Goal: Check status: Check status

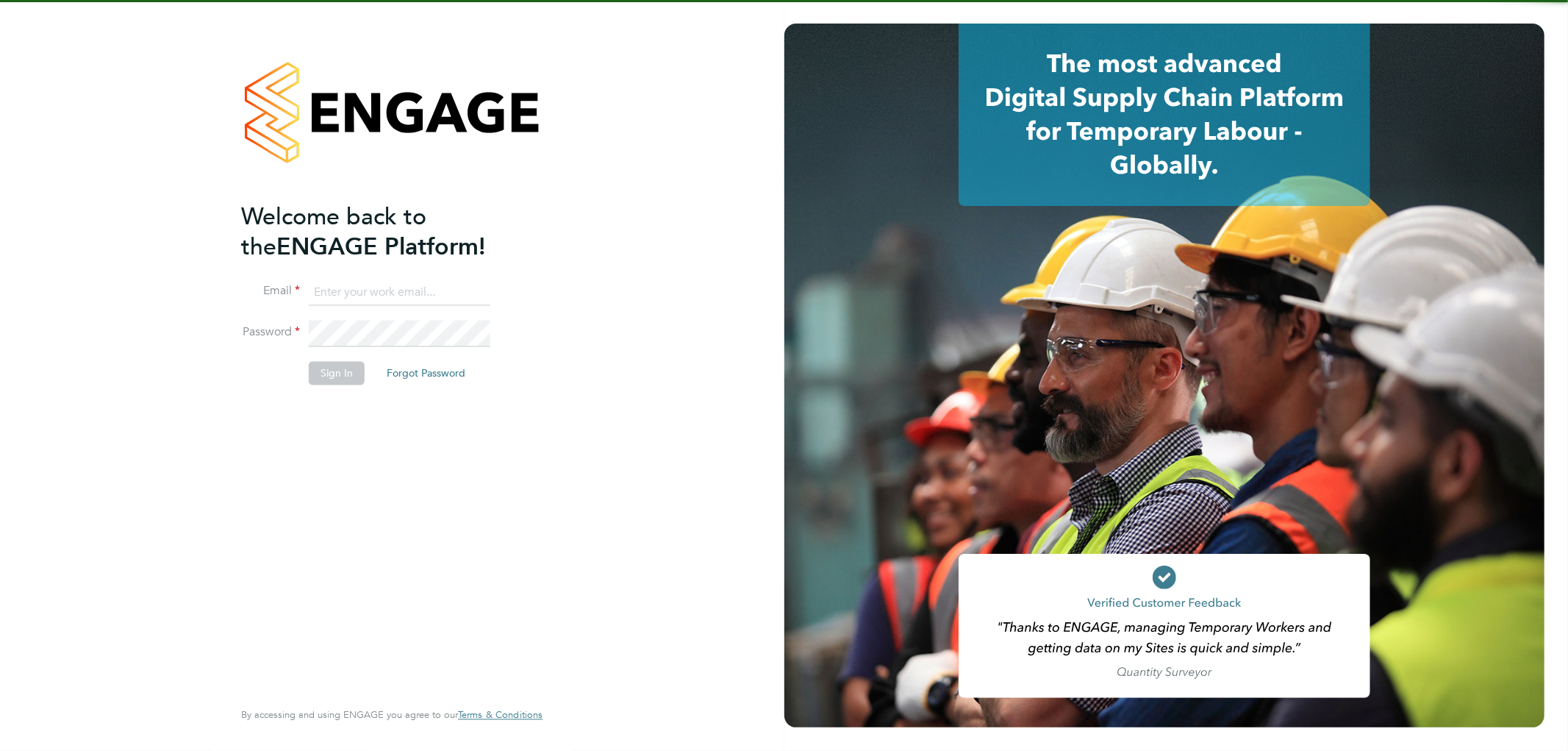
type input "lee.hall@pcrnet.co.uk"
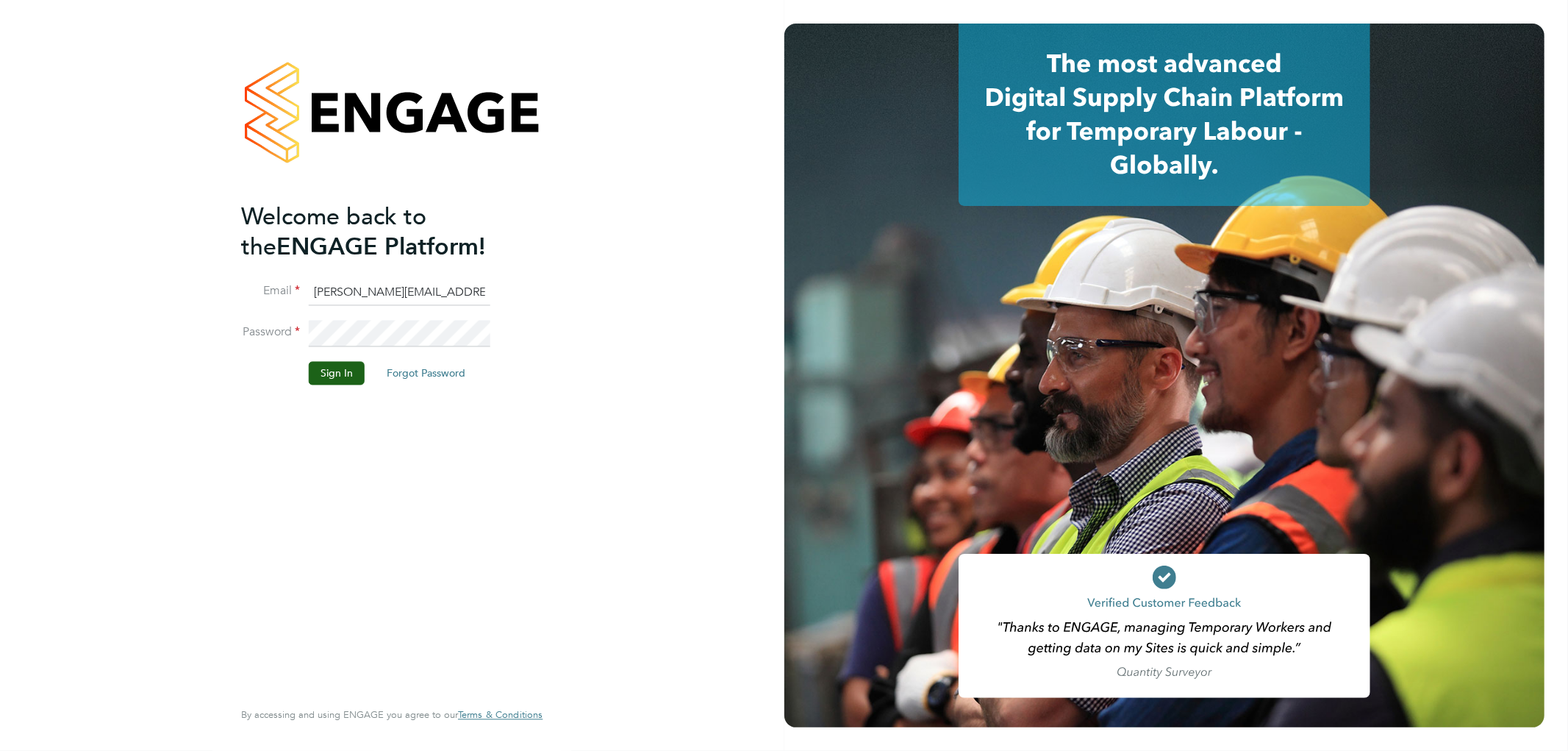
click at [358, 503] on div "Welcome back to the ENGAGE Platform! Email lee.hall@pcrnet.co.uk Password Sign …" at bounding box center [385, 448] width 287 height 495
click at [342, 383] on button "Sign In" at bounding box center [337, 374] width 56 height 24
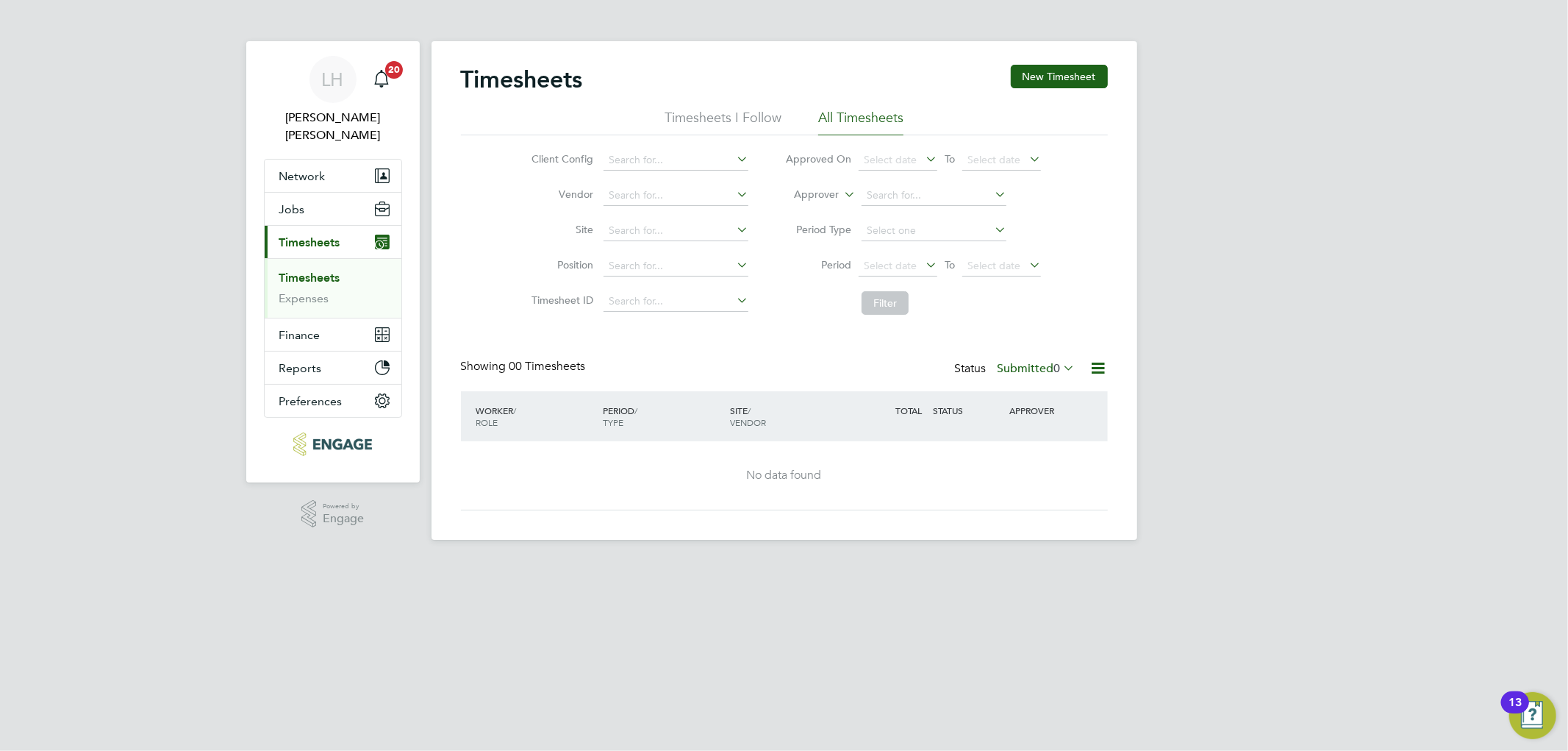
click at [1035, 368] on label "Submitted 0" at bounding box center [1037, 368] width 78 height 14
click at [1016, 458] on li "Approved" at bounding box center [1016, 456] width 68 height 21
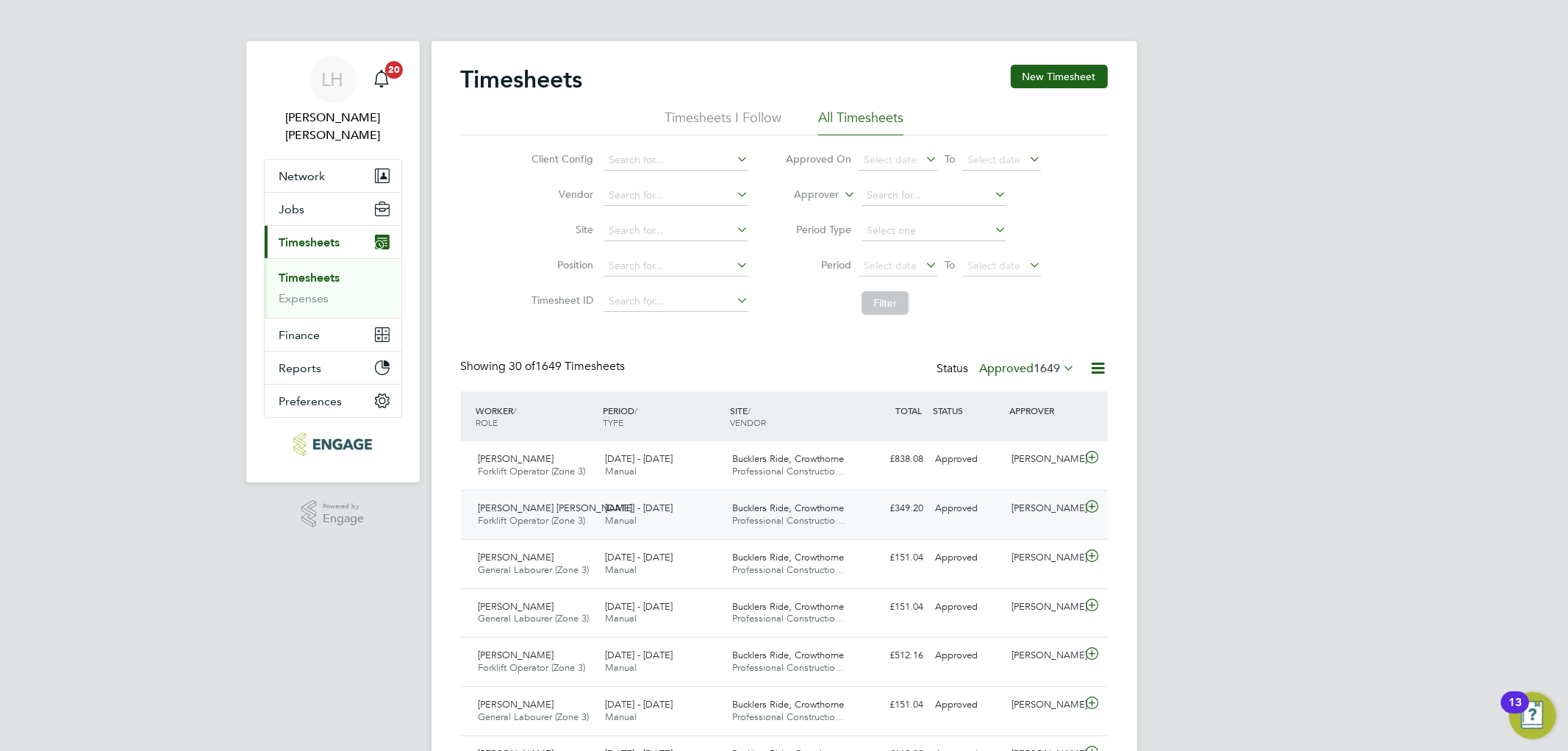
click at [1004, 518] on div "Approved" at bounding box center [968, 508] width 76 height 24
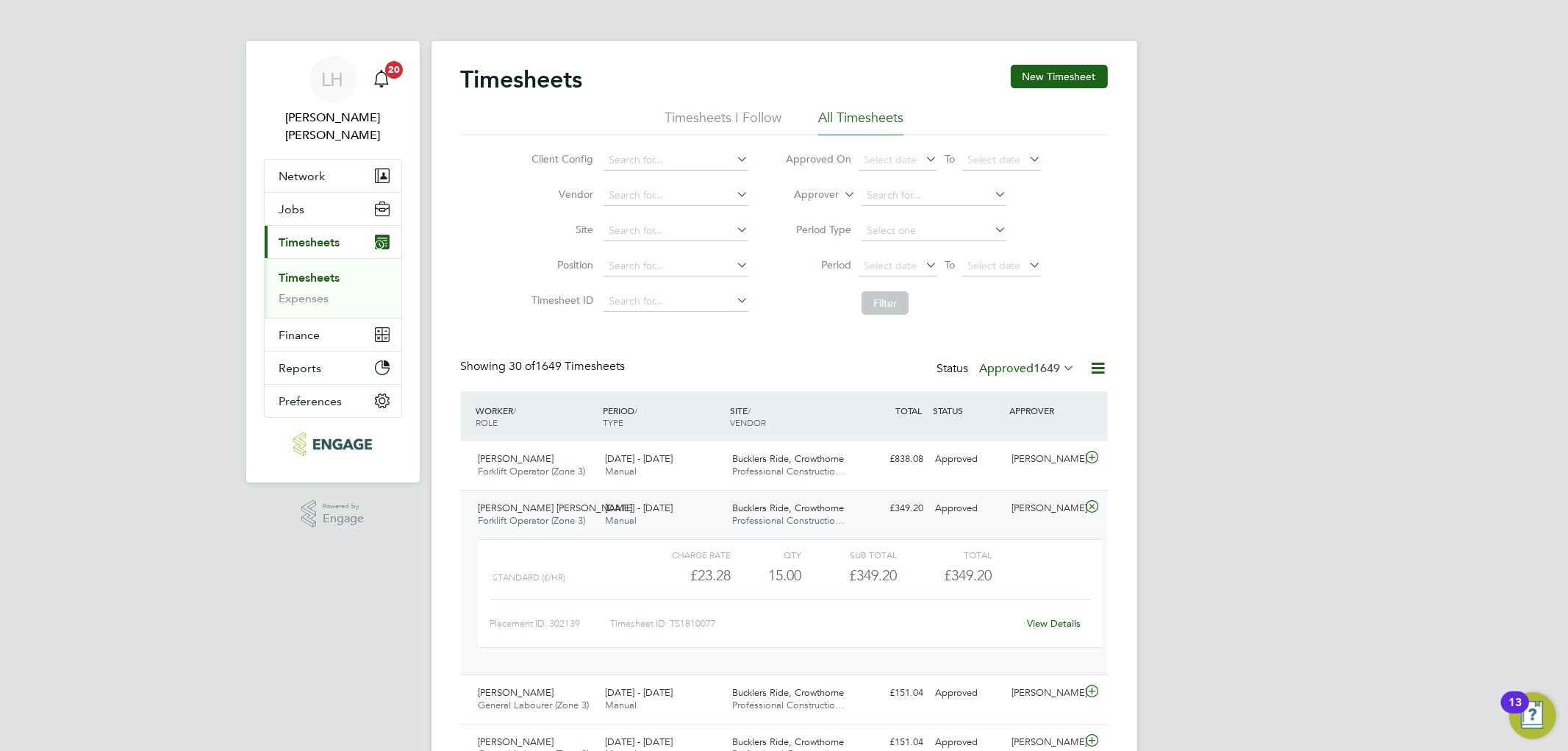
click at [996, 518] on div "Approved" at bounding box center [968, 508] width 76 height 24
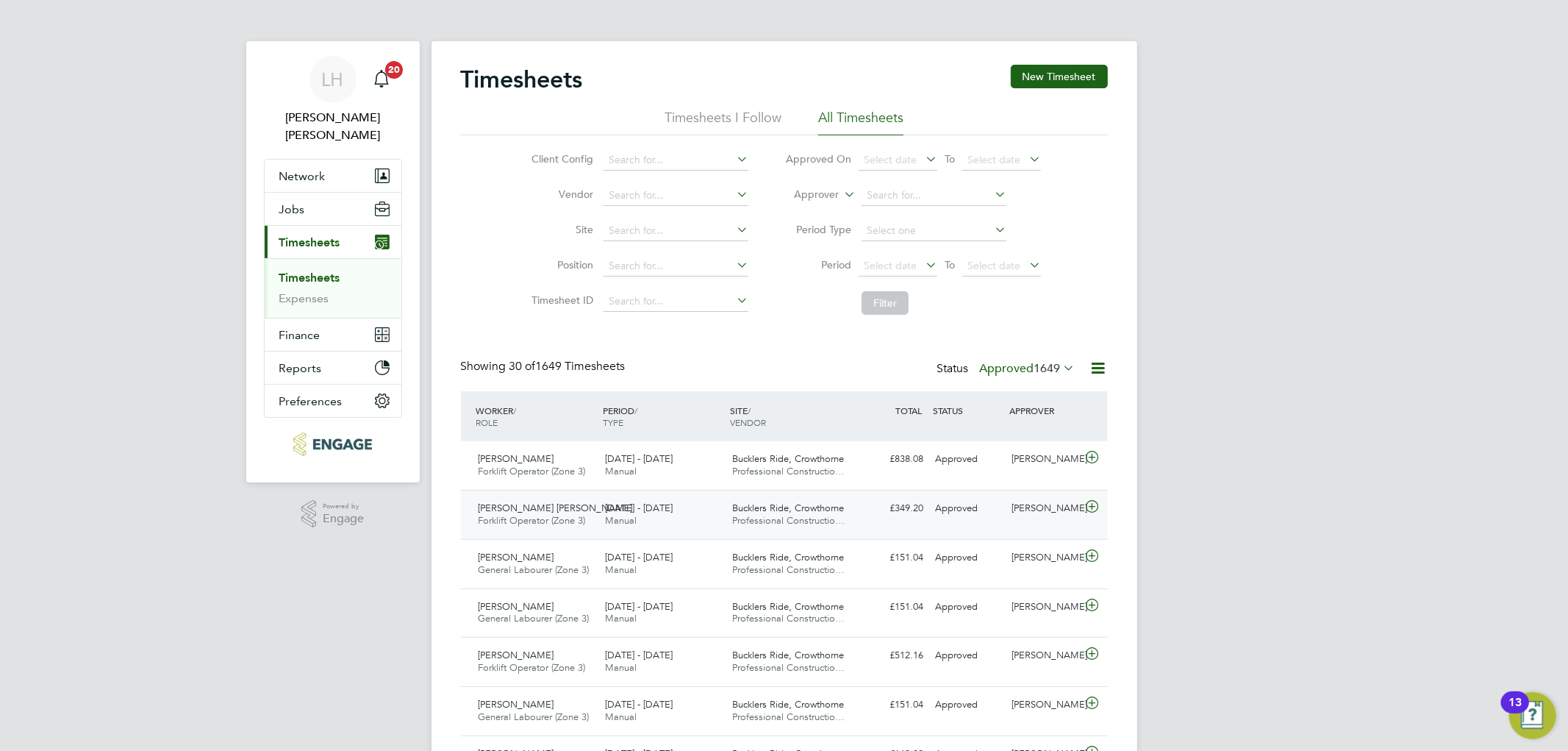
click at [996, 518] on div "Approved" at bounding box center [968, 508] width 76 height 24
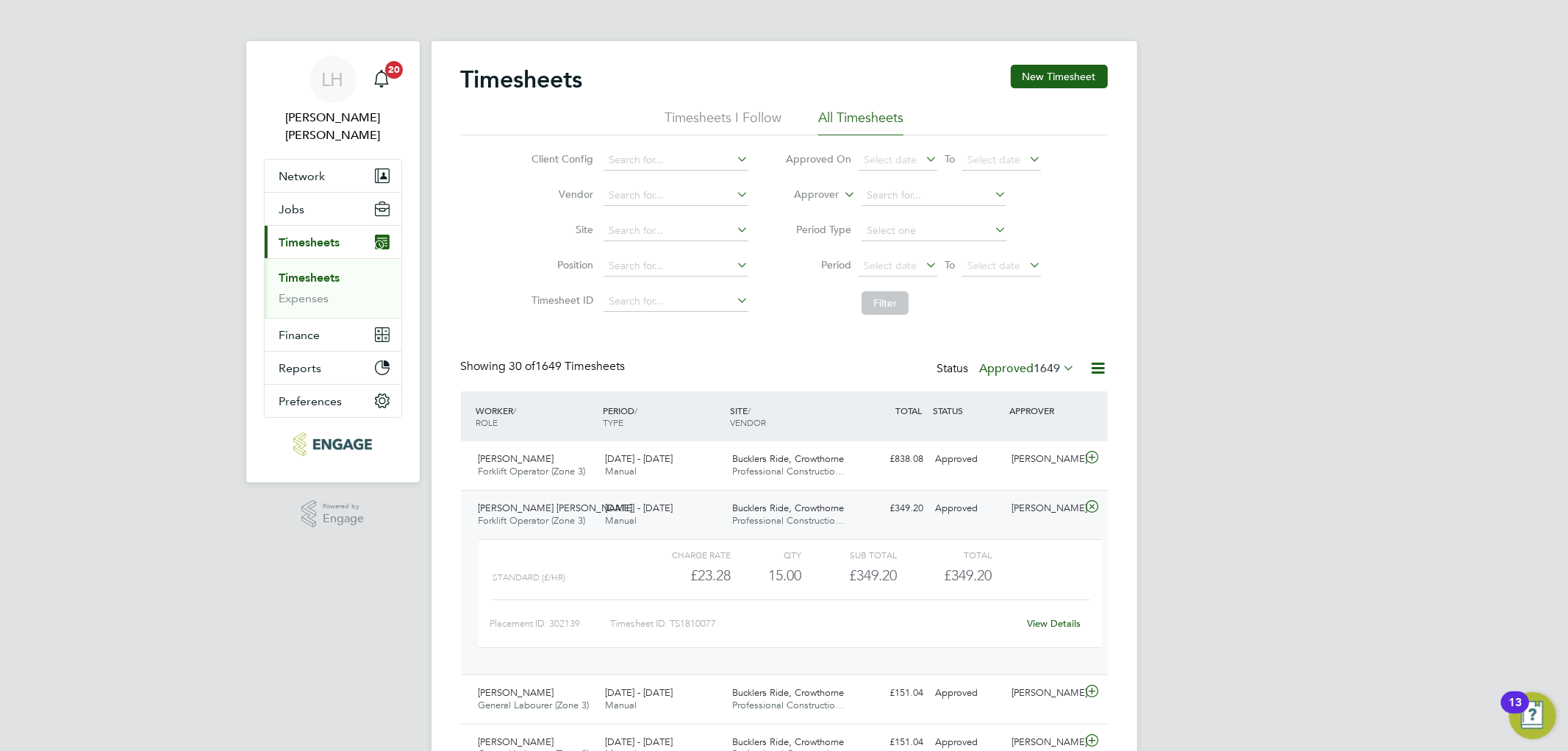
click at [986, 513] on div "Approved" at bounding box center [968, 508] width 76 height 24
